Goal: Task Accomplishment & Management: Use online tool/utility

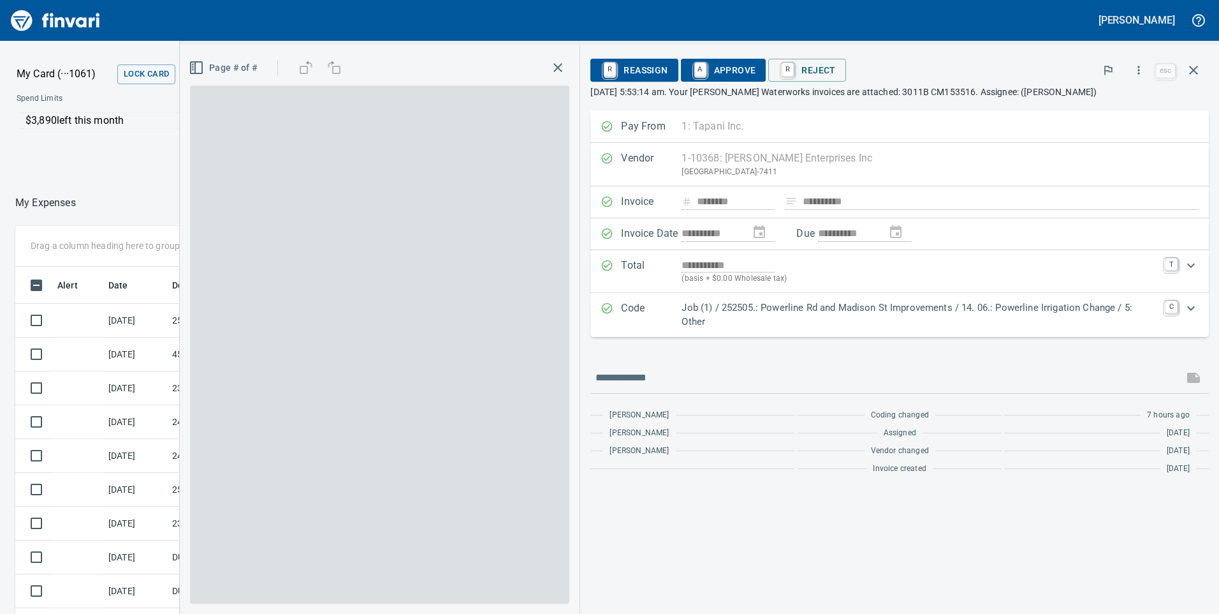
scroll to position [1, 1]
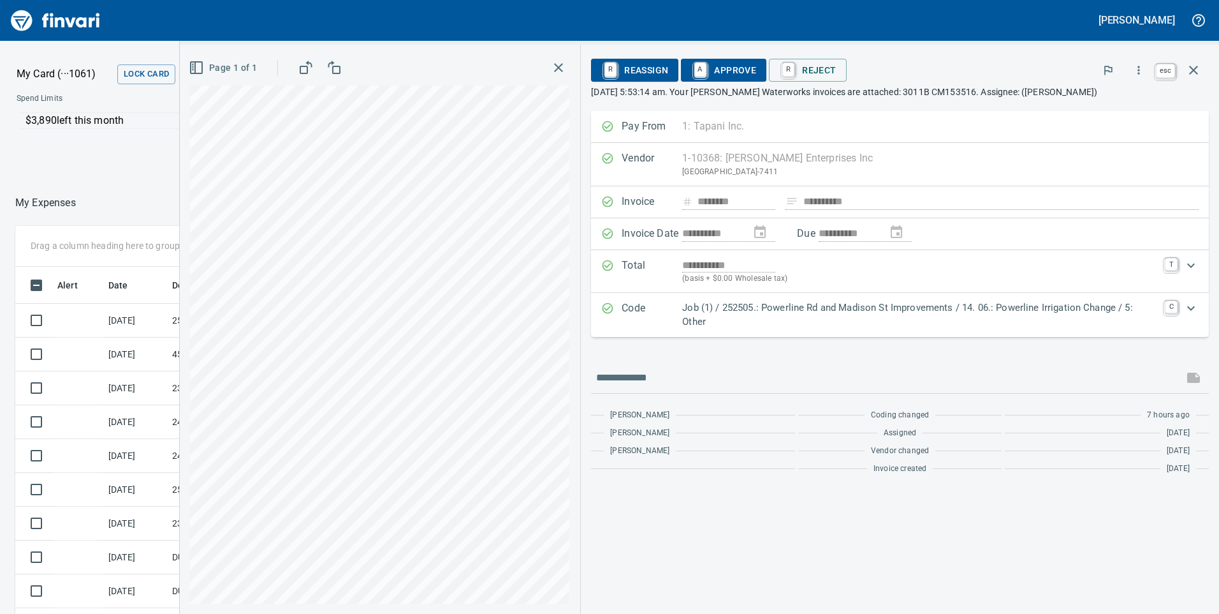
click at [1195, 74] on icon "button" at bounding box center [1193, 70] width 15 height 15
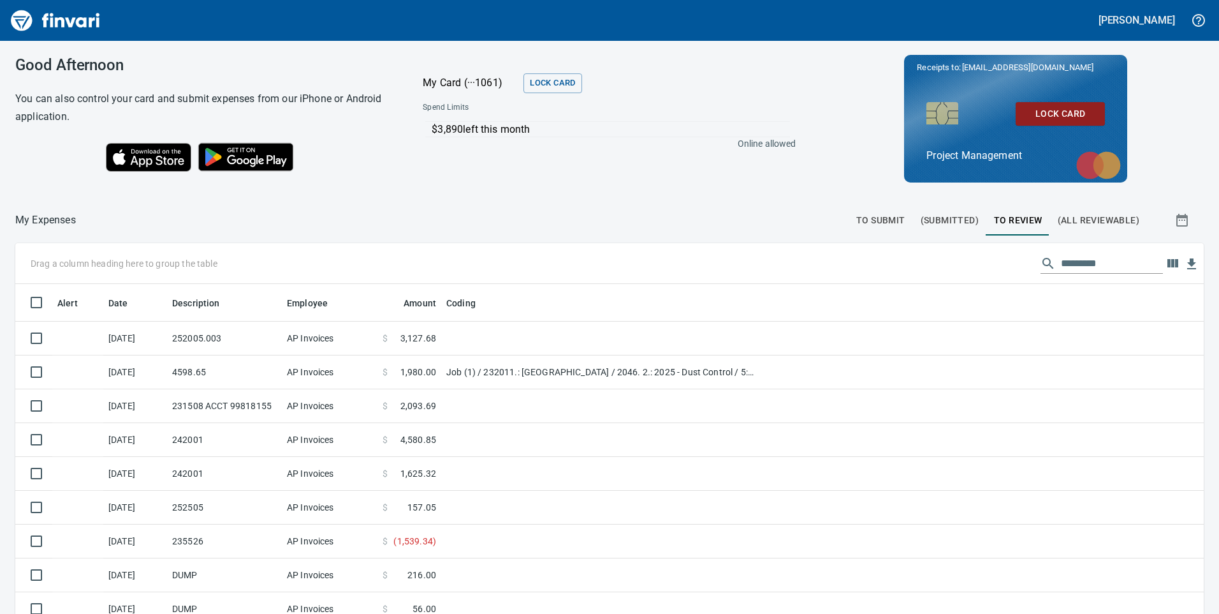
scroll to position [64, 0]
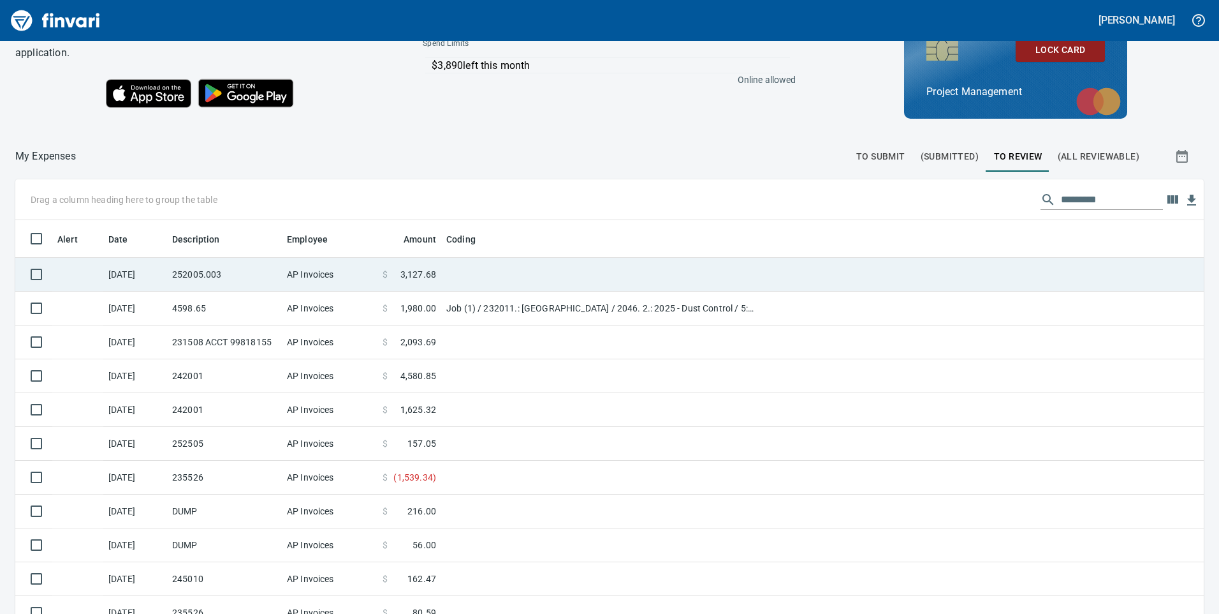
click at [418, 272] on span "3,127.68" at bounding box center [419, 274] width 36 height 13
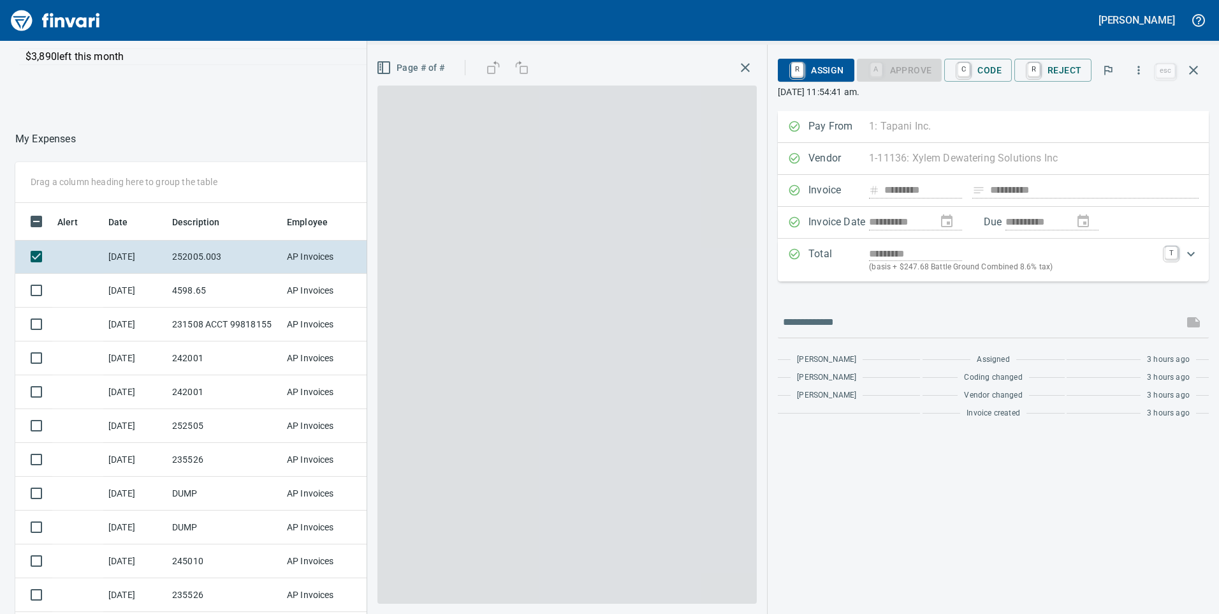
scroll to position [464, 841]
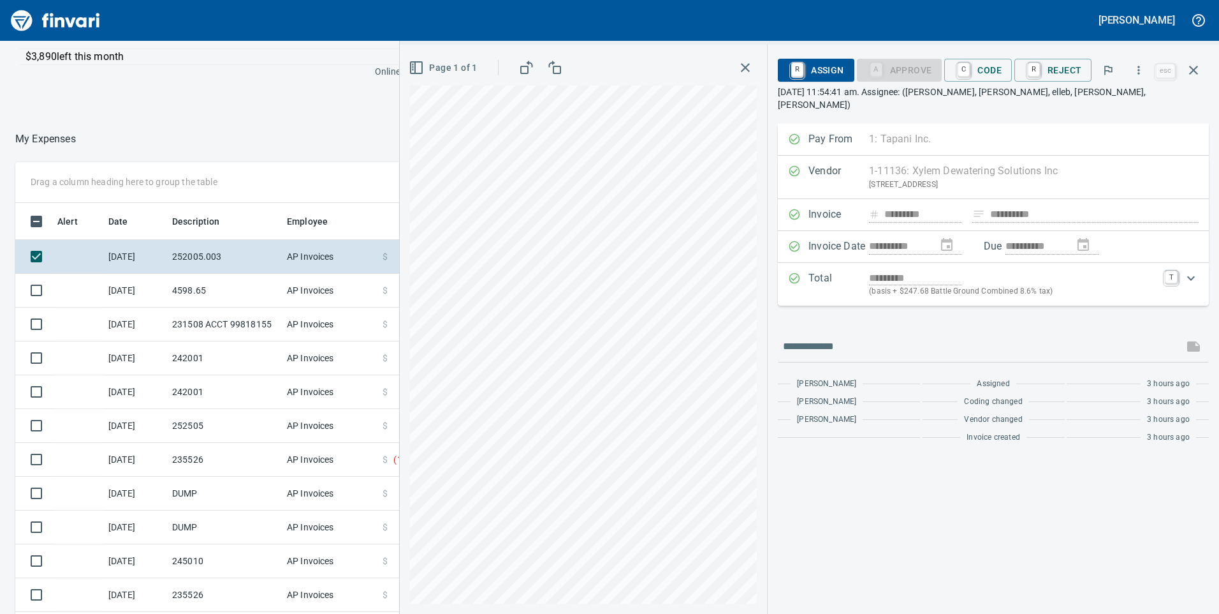
click at [753, 67] on icon "button" at bounding box center [745, 67] width 15 height 15
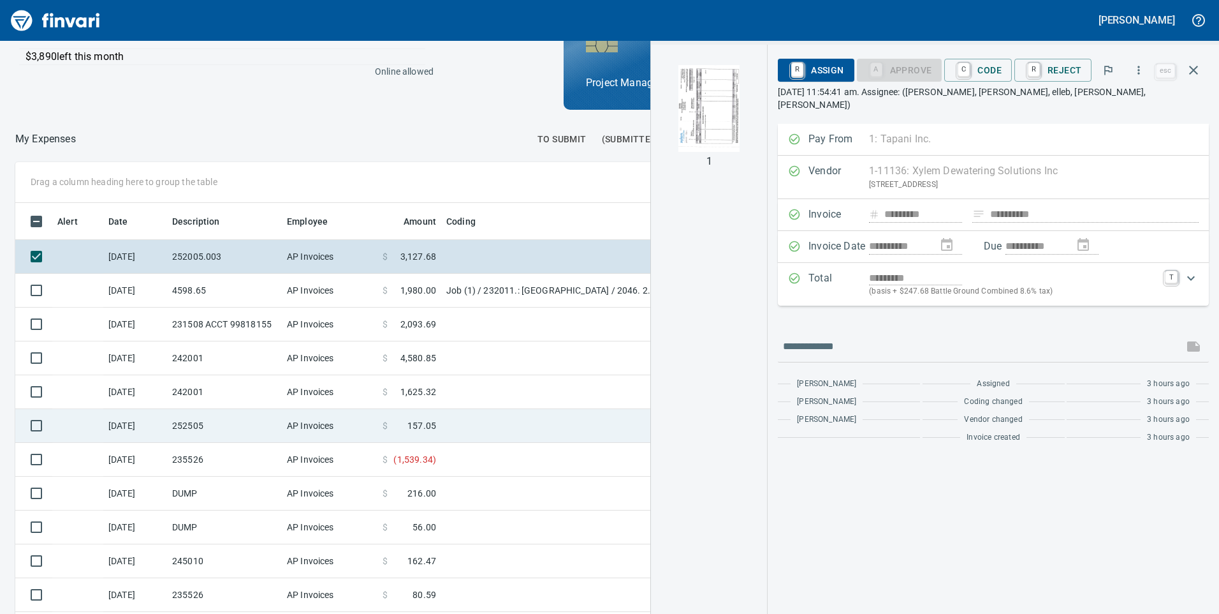
click at [417, 420] on span "157.05" at bounding box center [422, 425] width 29 height 13
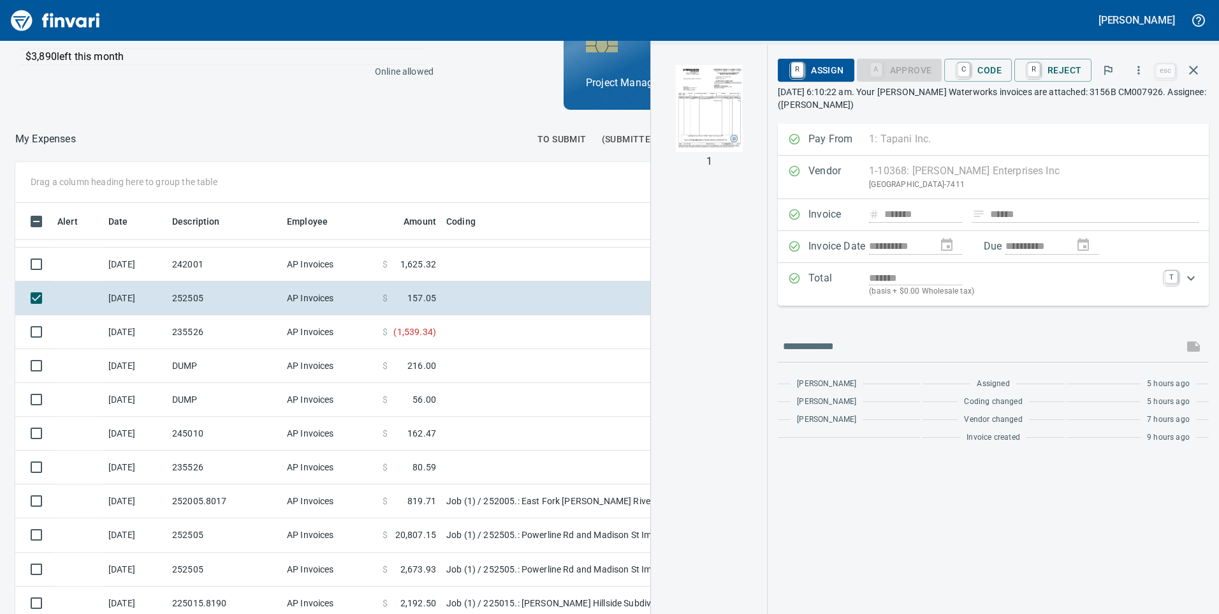
scroll to position [191, 0]
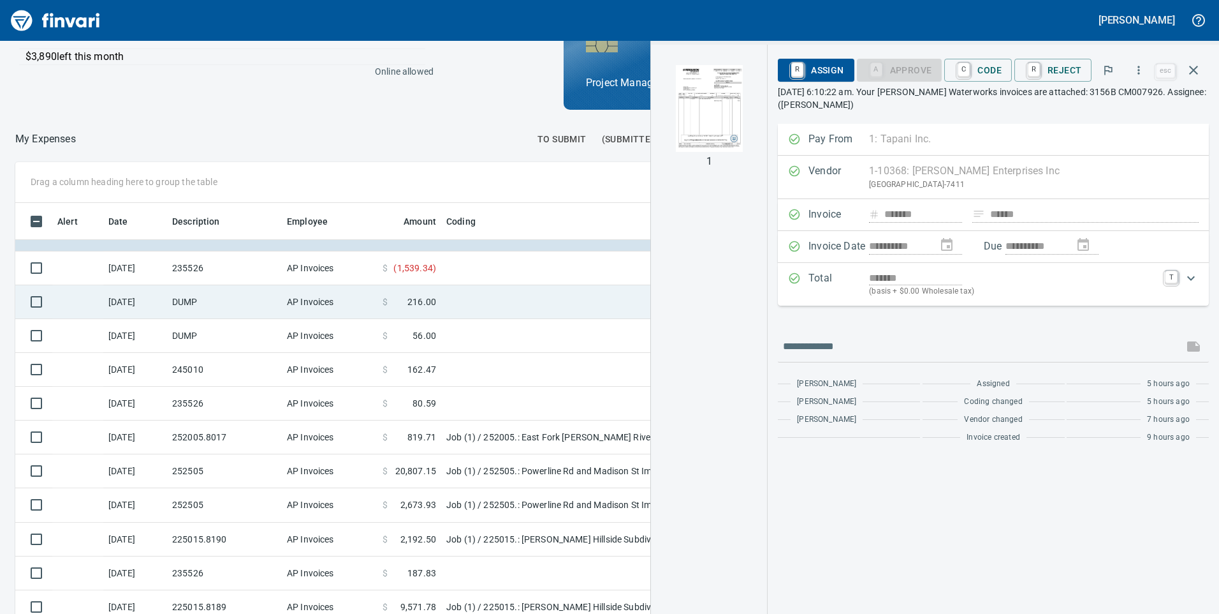
click at [418, 299] on span "216.00" at bounding box center [422, 301] width 29 height 13
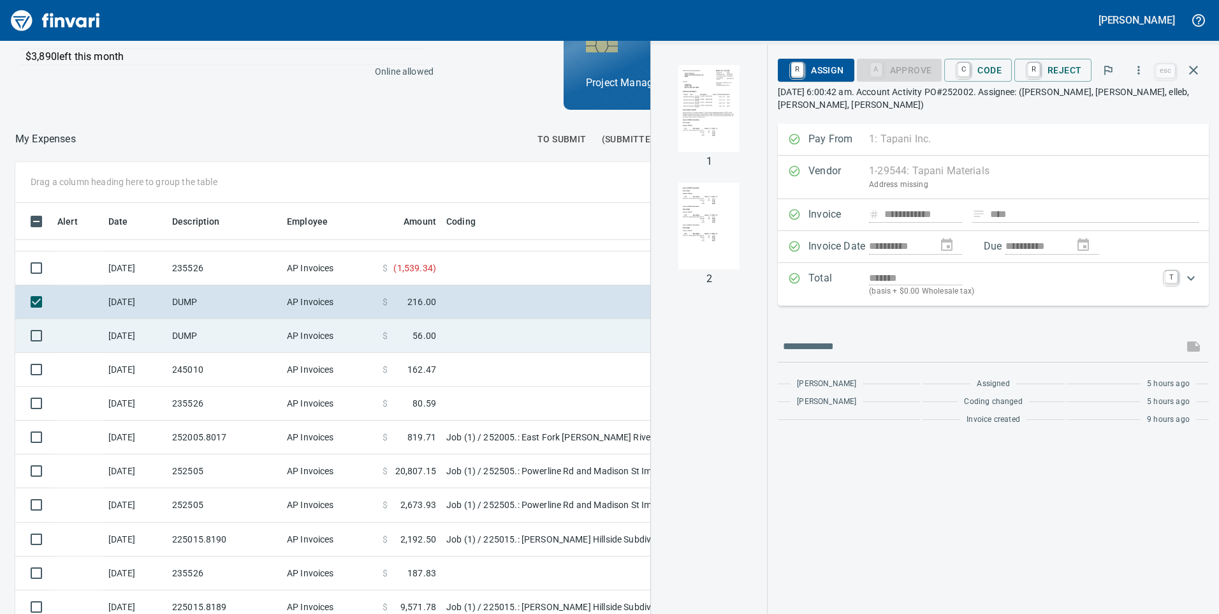
scroll to position [255, 0]
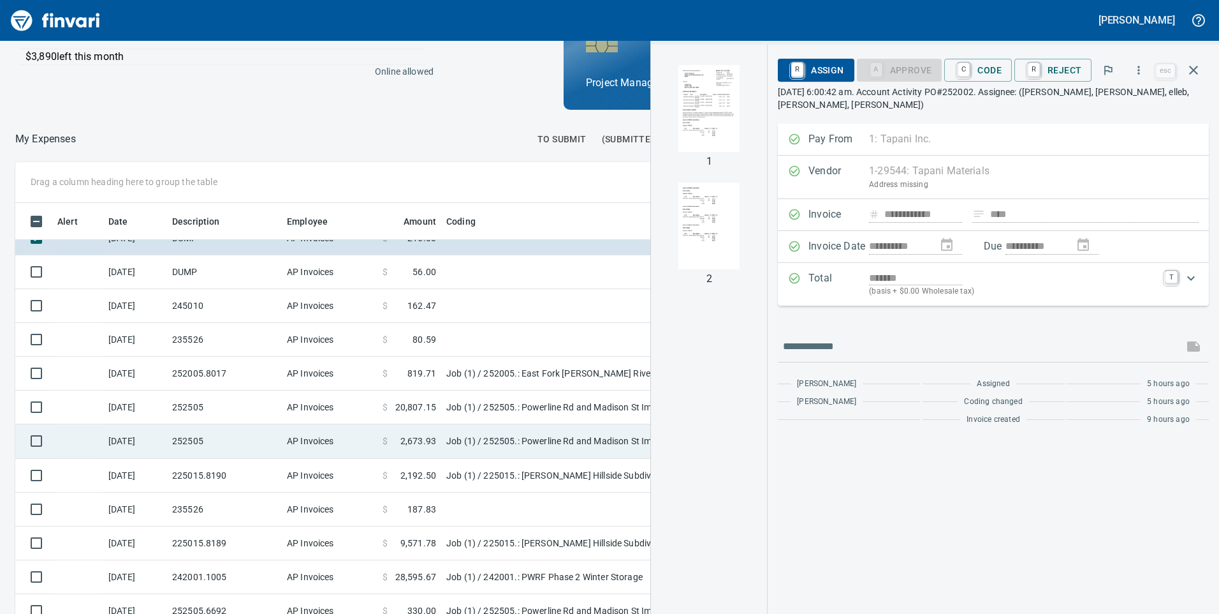
click at [469, 441] on td "Job (1) / 252505.: Powerline Rd and Madison St Improvements / 14. 05.: Madison …" at bounding box center [600, 441] width 319 height 34
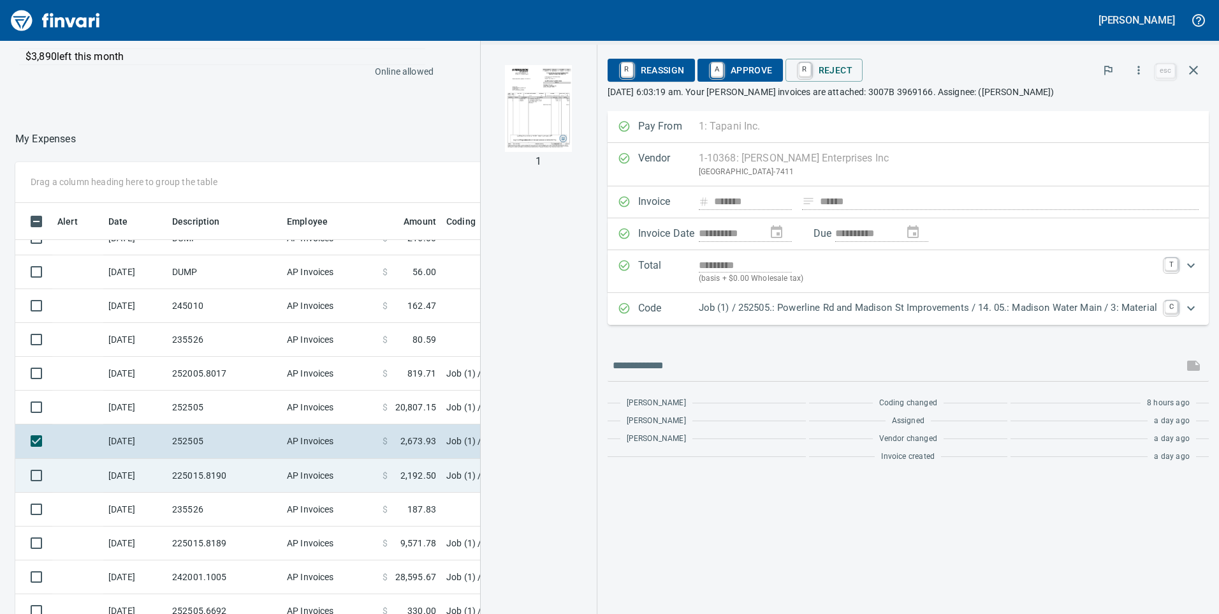
click at [423, 474] on span "2,192.50" at bounding box center [419, 475] width 36 height 13
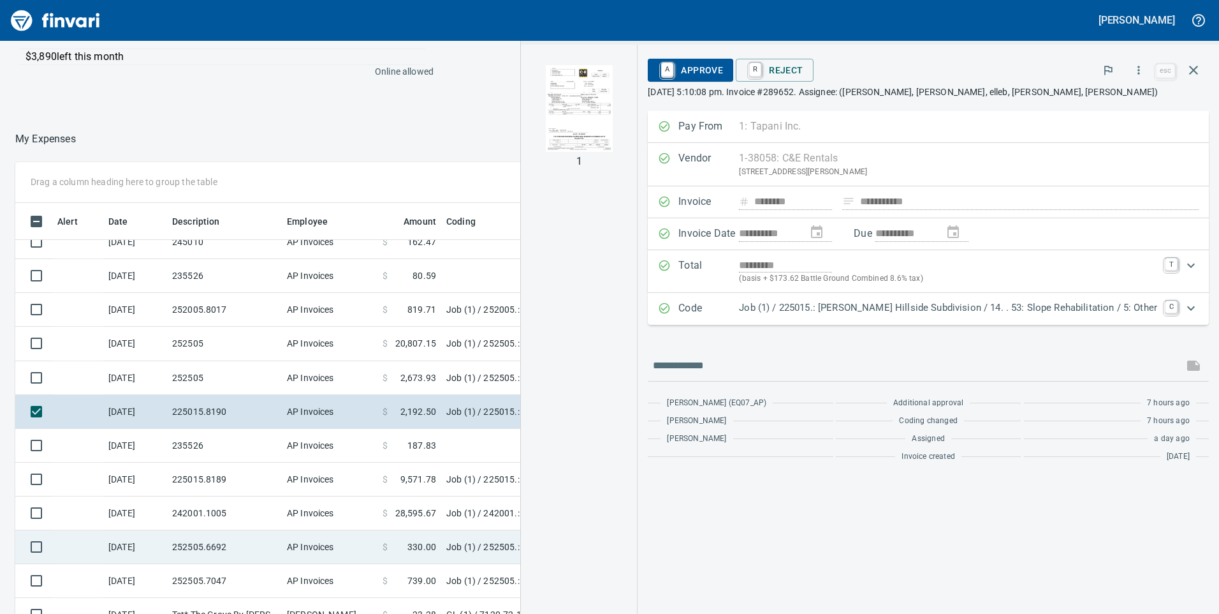
scroll to position [383, 0]
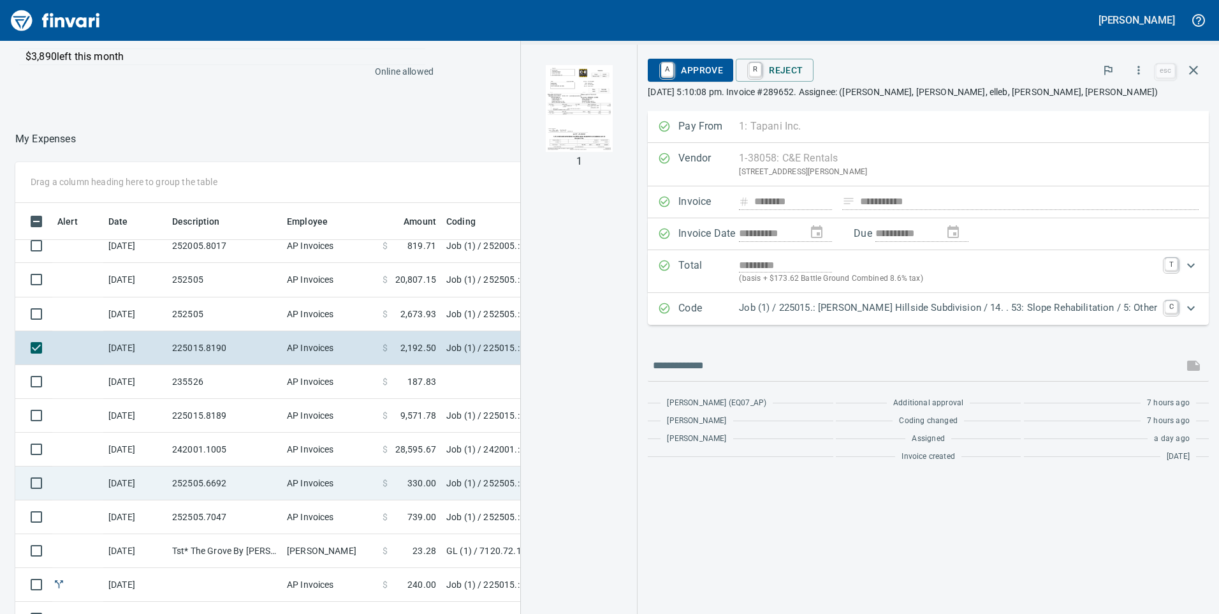
click at [429, 482] on span "330.00" at bounding box center [422, 482] width 29 height 13
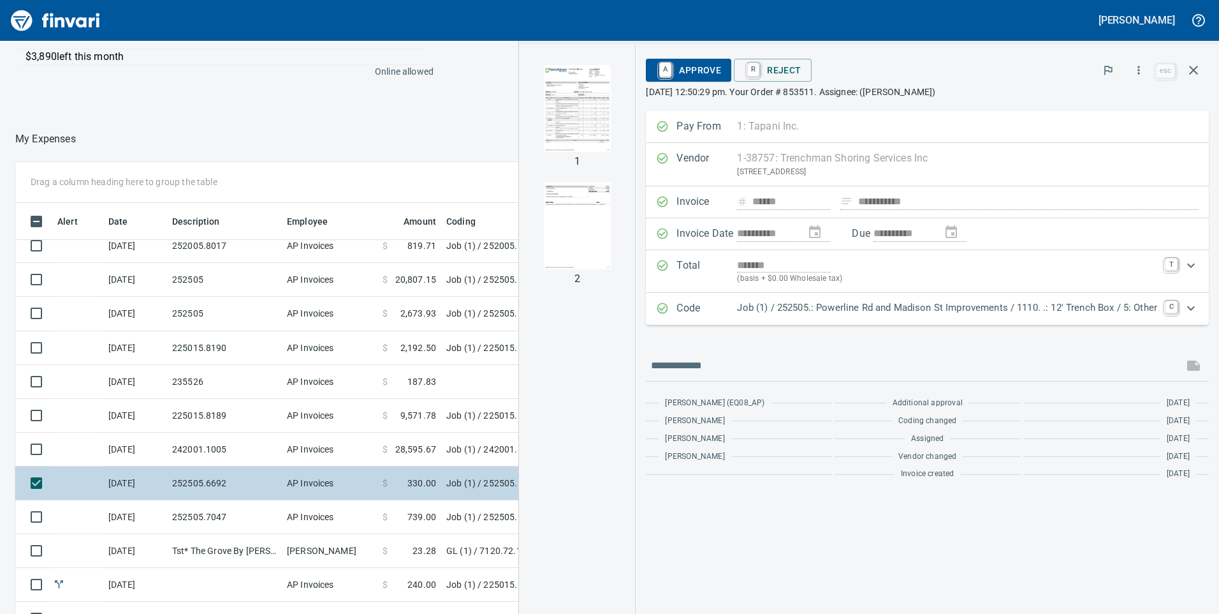
scroll to position [446, 0]
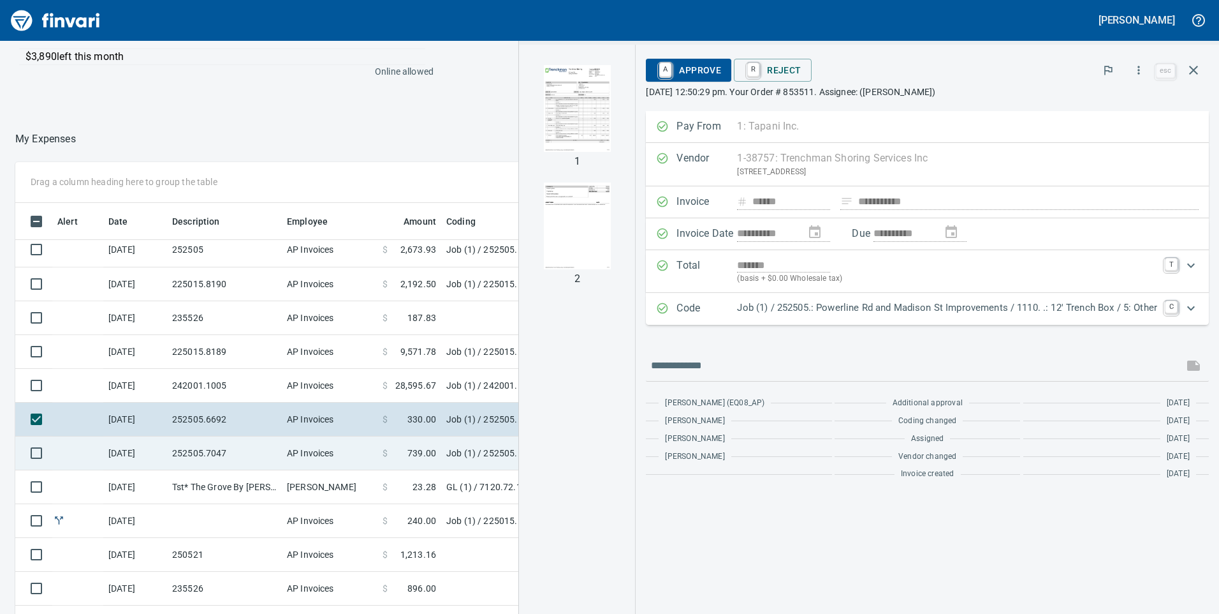
click at [420, 452] on span "739.00" at bounding box center [422, 452] width 29 height 13
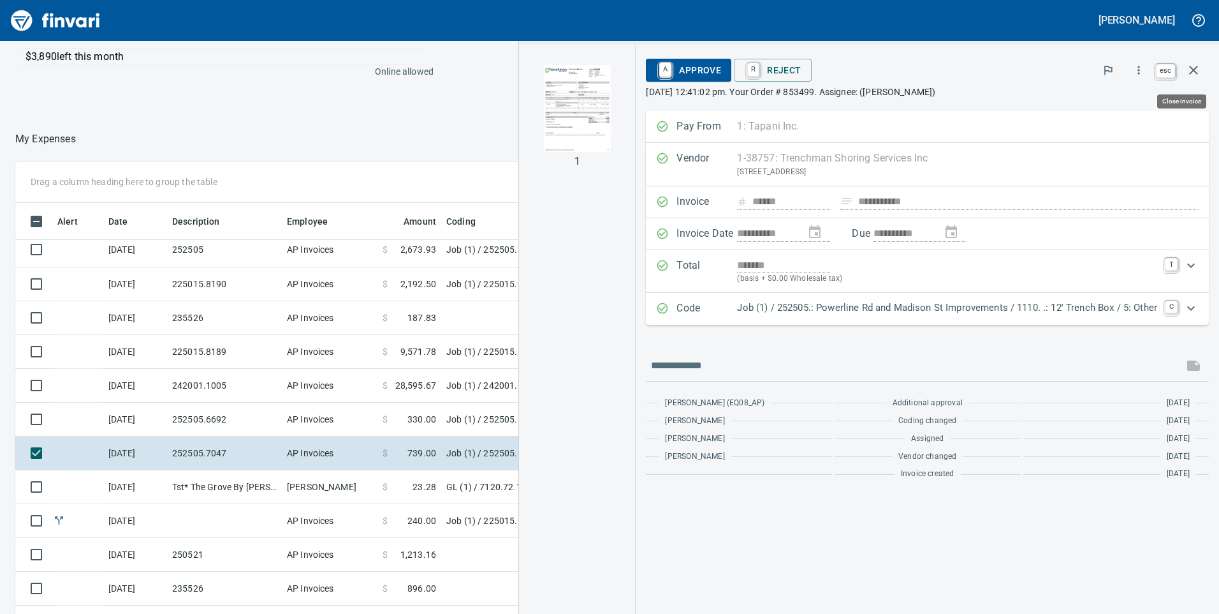
scroll to position [464, 841]
click at [1195, 74] on icon "button" at bounding box center [1193, 70] width 15 height 15
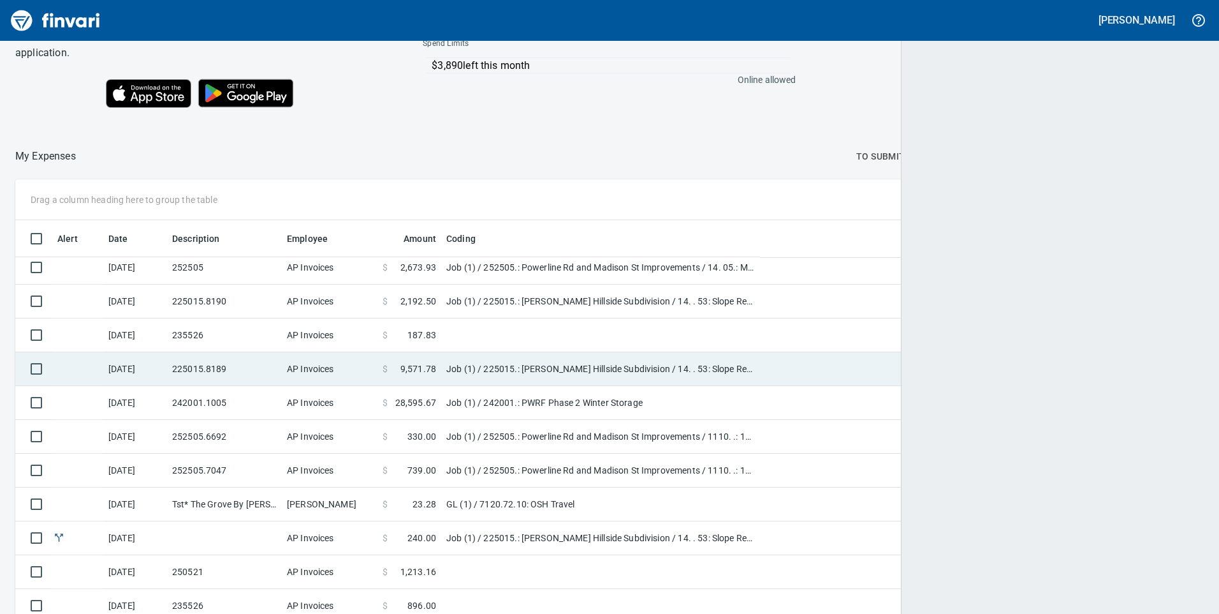
scroll to position [464, 1160]
